Goal: Task Accomplishment & Management: Manage account settings

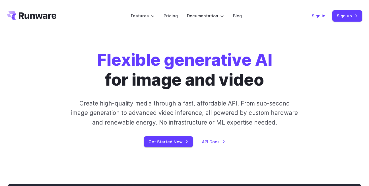
click at [320, 16] on link "Sign in" at bounding box center [319, 16] width 14 height 7
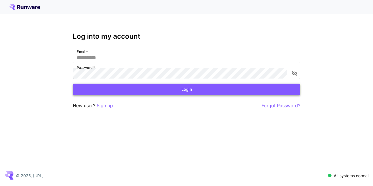
type input "**********"
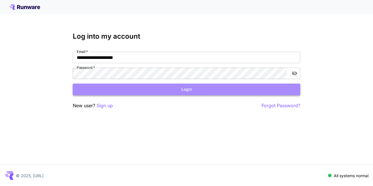
click at [228, 91] on button "Login" at bounding box center [187, 90] width 228 height 12
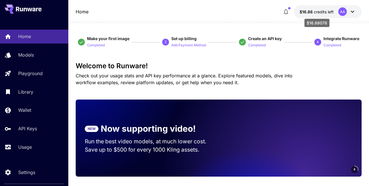
click at [315, 12] on span "credits left" at bounding box center [324, 11] width 20 height 5
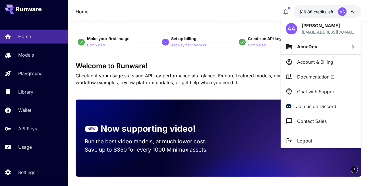
click at [35, 123] on div at bounding box center [186, 93] width 373 height 186
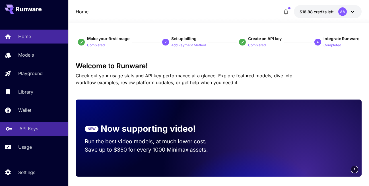
click at [34, 130] on p "API Keys" at bounding box center [28, 128] width 19 height 7
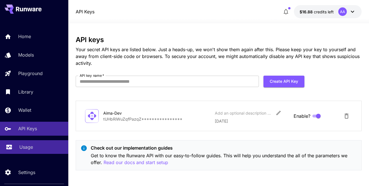
click at [43, 145] on div "Usage" at bounding box center [41, 147] width 44 height 7
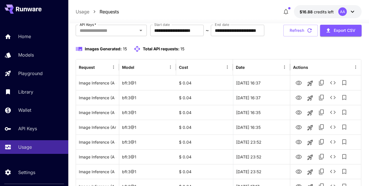
scroll to position [38, 0]
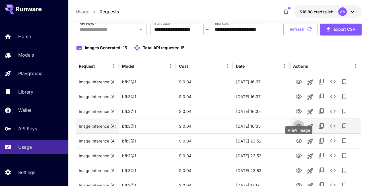
click at [299, 128] on icon "View Image" at bounding box center [299, 126] width 6 height 4
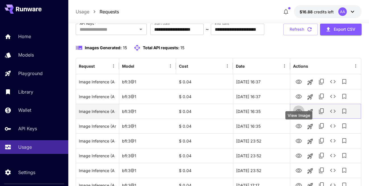
click at [298, 115] on icon "View Image" at bounding box center [298, 111] width 7 height 7
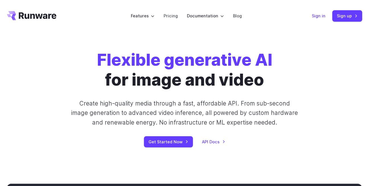
click at [318, 18] on link "Sign in" at bounding box center [319, 16] width 14 height 7
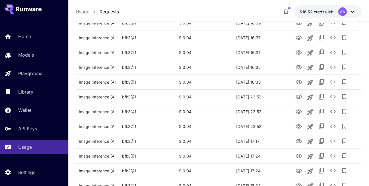
scroll to position [192, 0]
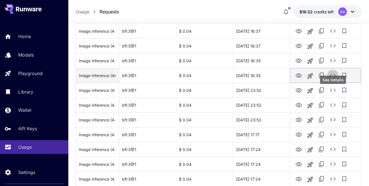
click at [333, 79] on icon "See details" at bounding box center [332, 75] width 7 height 7
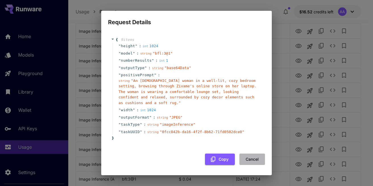
click at [254, 160] on button "Cancel" at bounding box center [253, 160] width 26 height 12
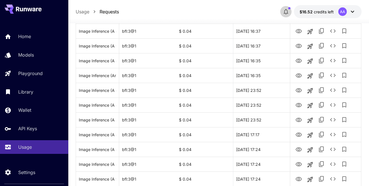
click at [288, 11] on icon "button" at bounding box center [285, 11] width 7 height 7
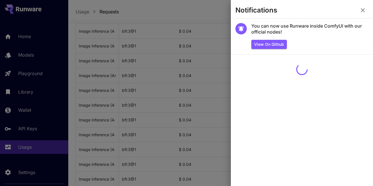
click at [364, 11] on icon "button" at bounding box center [363, 10] width 7 height 7
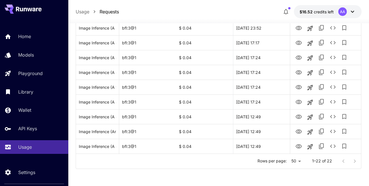
scroll to position [0, 0]
